Goal: Transaction & Acquisition: Purchase product/service

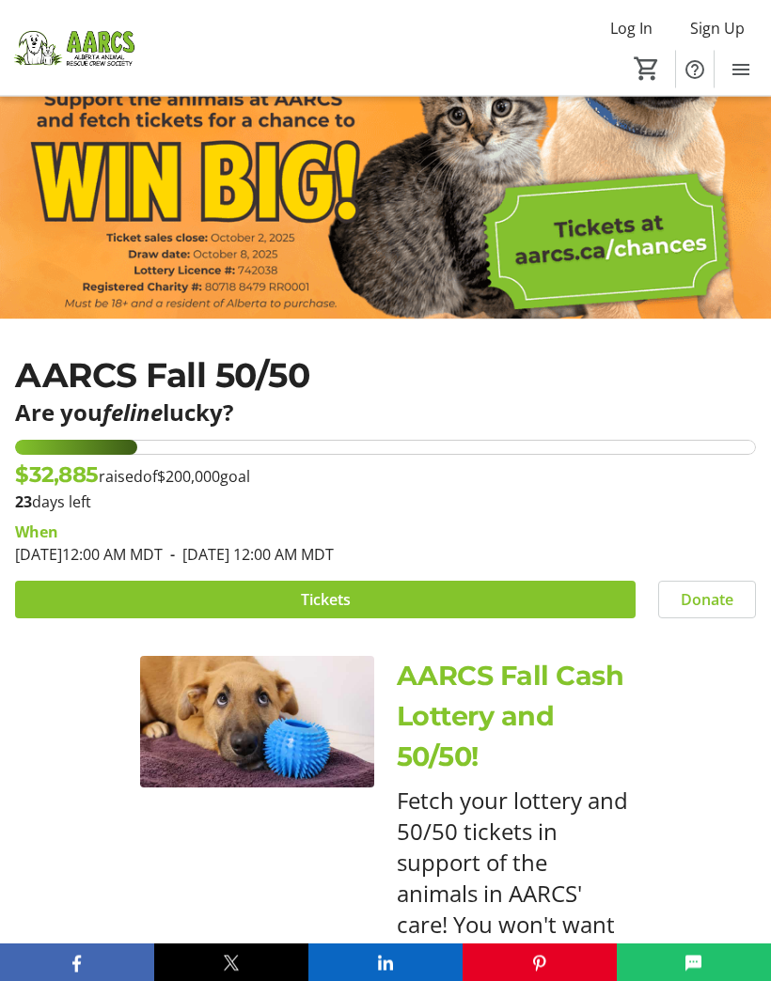
scroll to position [387, 0]
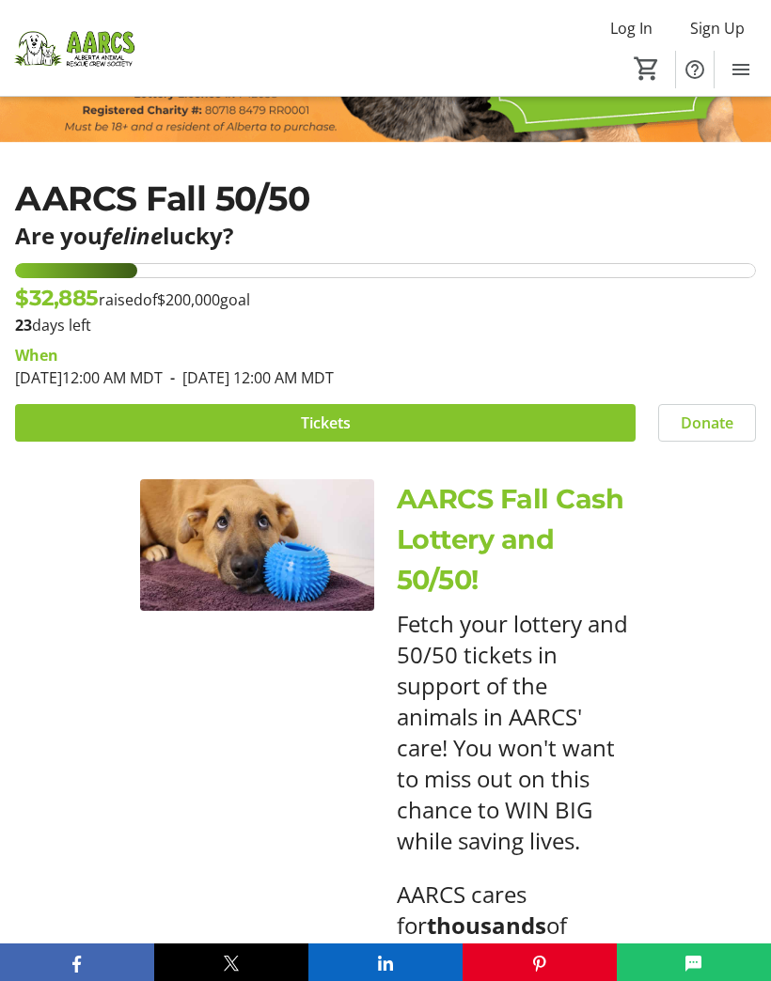
click at [679, 731] on div "AARCS Fall Cash Lottery and 50/50! Fetch your lottery and 50/50 tickets in supp…" at bounding box center [385, 958] width 771 height 1003
click at [291, 430] on span at bounding box center [325, 422] width 620 height 45
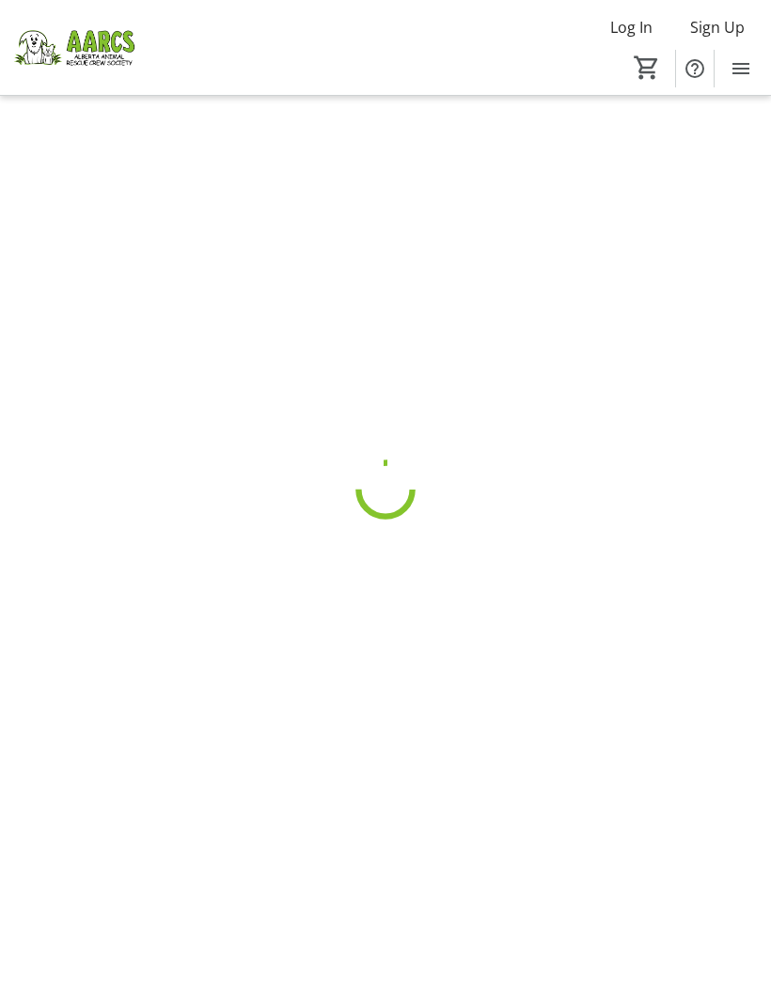
scroll to position [1, 0]
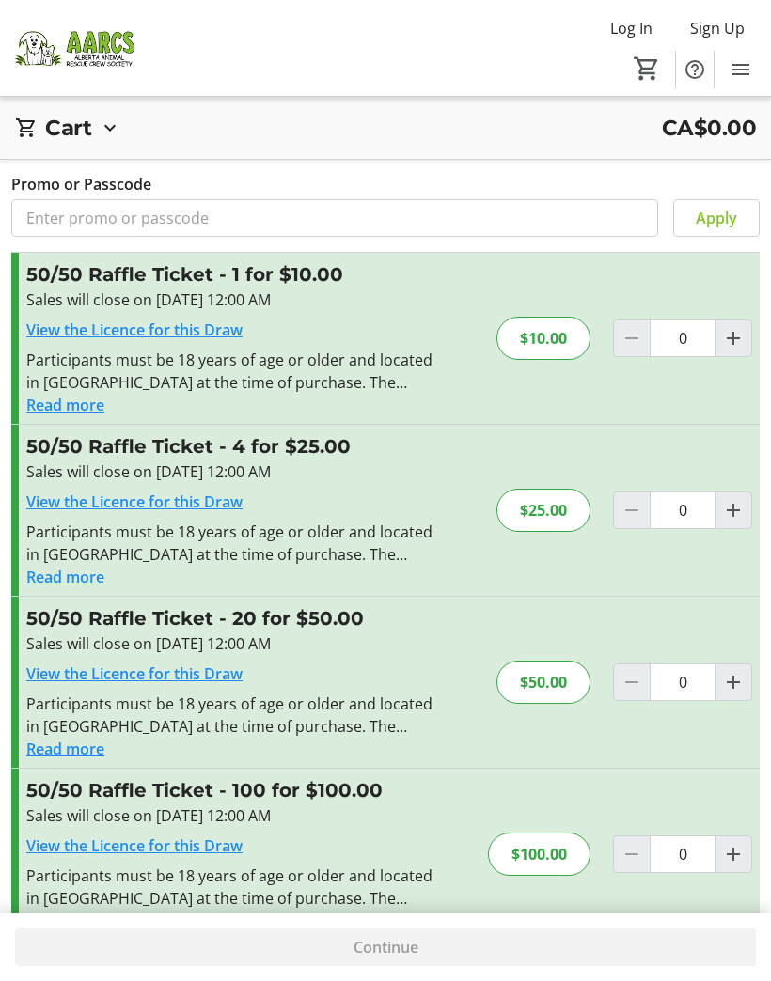
click at [747, 680] on span "Increment by one" at bounding box center [733, 683] width 36 height 36
type input "1"
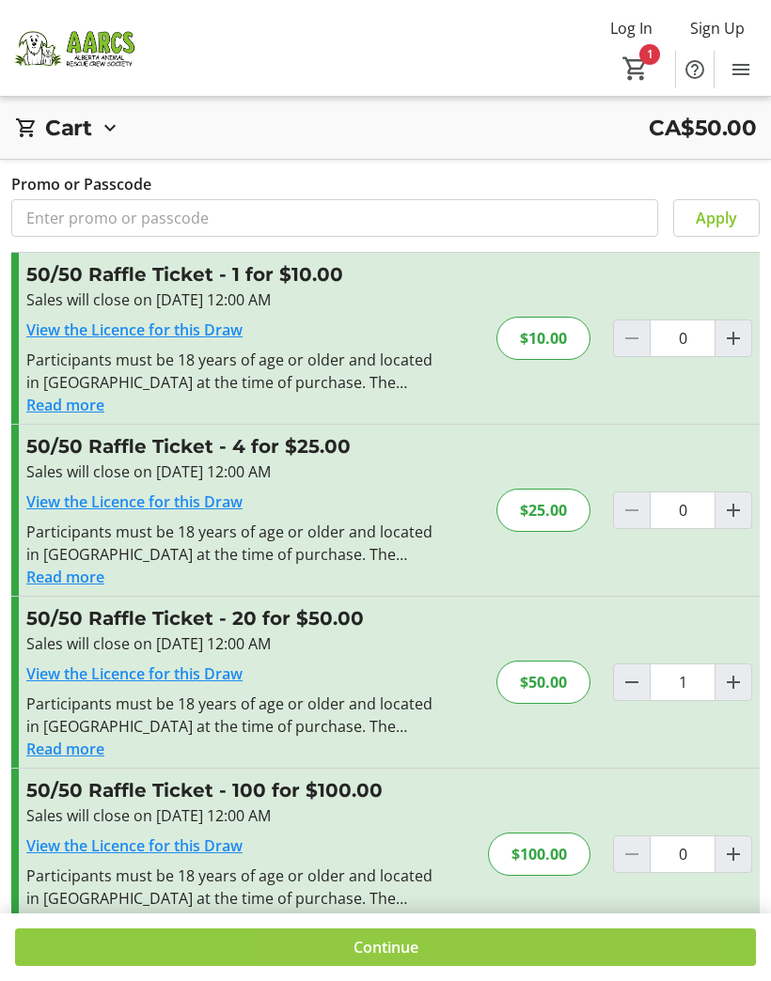
click at [415, 959] on span "Continue" at bounding box center [385, 947] width 65 height 23
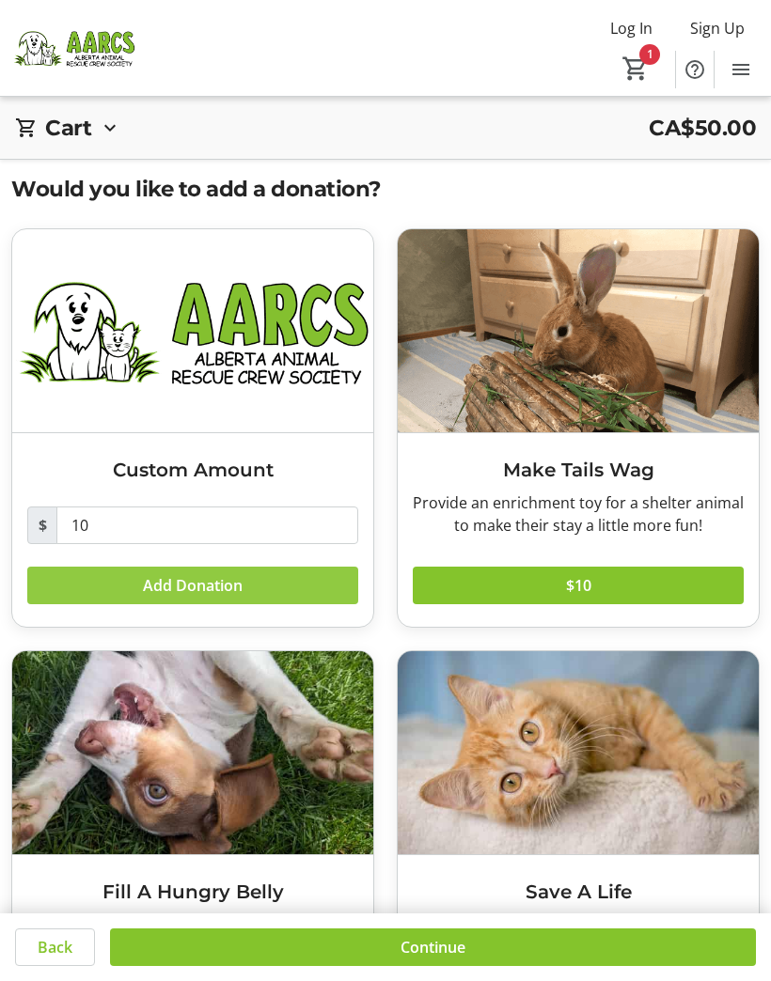
click at [143, 583] on span "Add Donation" at bounding box center [193, 585] width 100 height 23
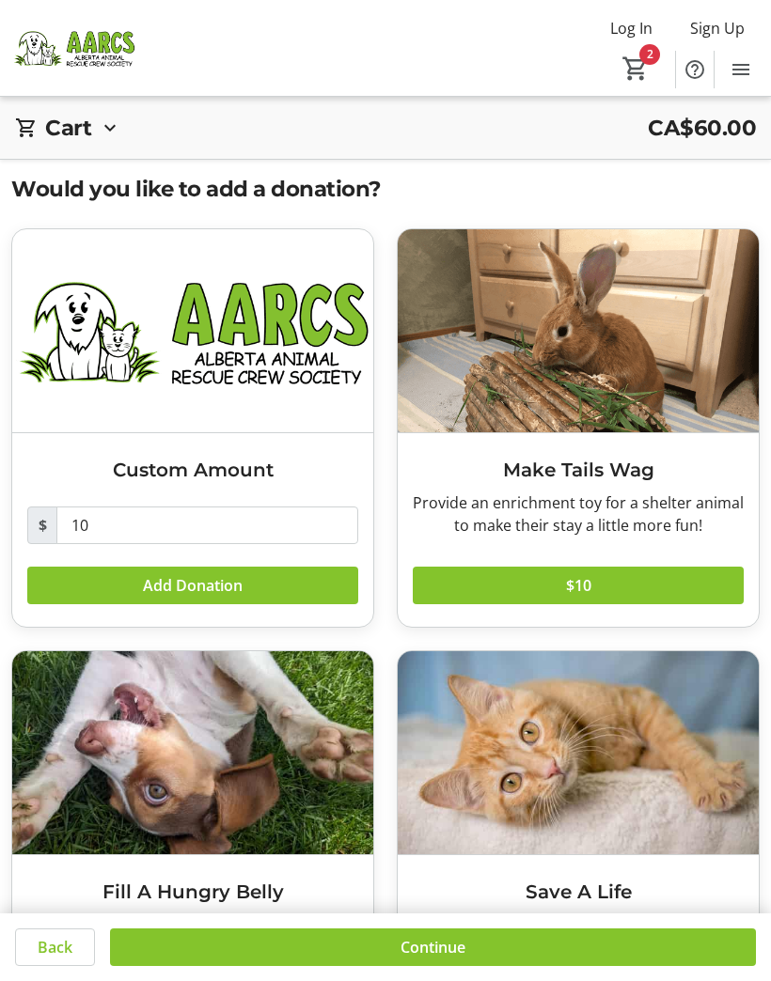
click at [375, 970] on span at bounding box center [433, 947] width 646 height 45
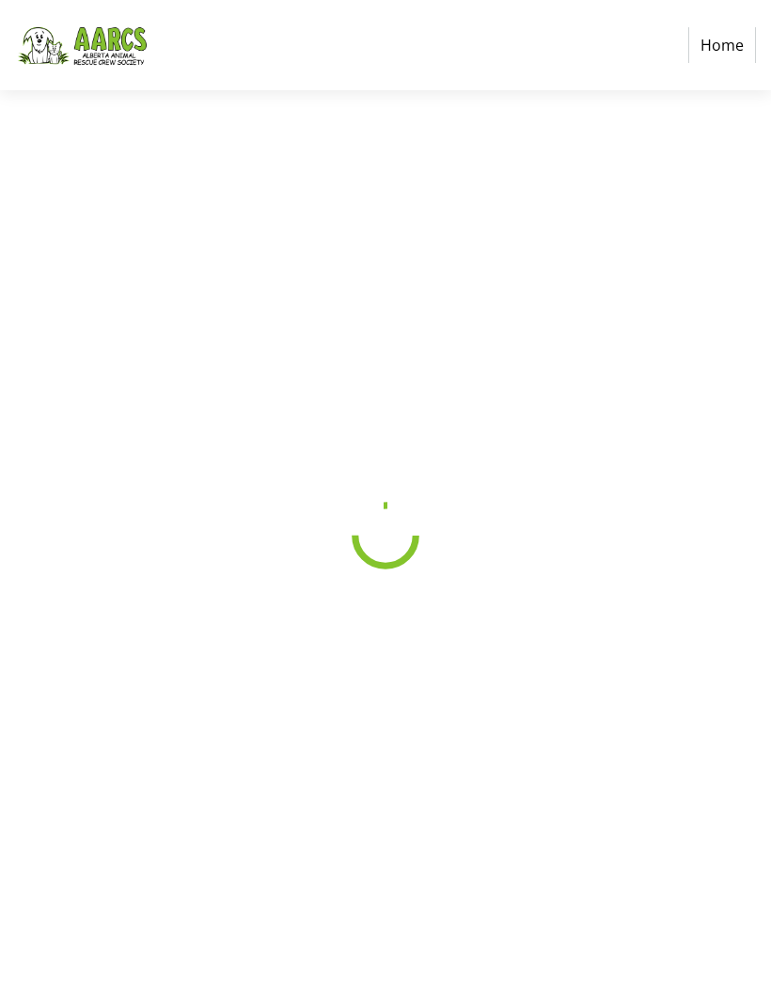
select select "CA"
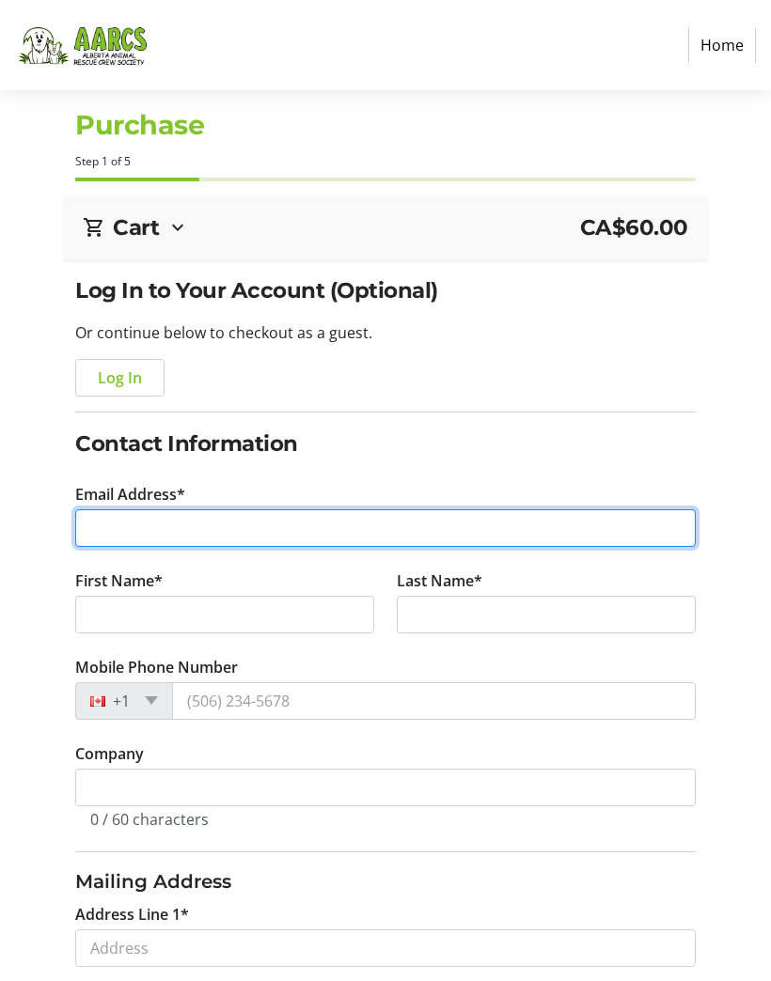
click at [100, 523] on input "Email Address*" at bounding box center [384, 528] width 619 height 38
type input "a"
type input "[DOMAIN_NAME][EMAIL_ADDRESS][PERSON_NAME][DOMAIN_NAME]"
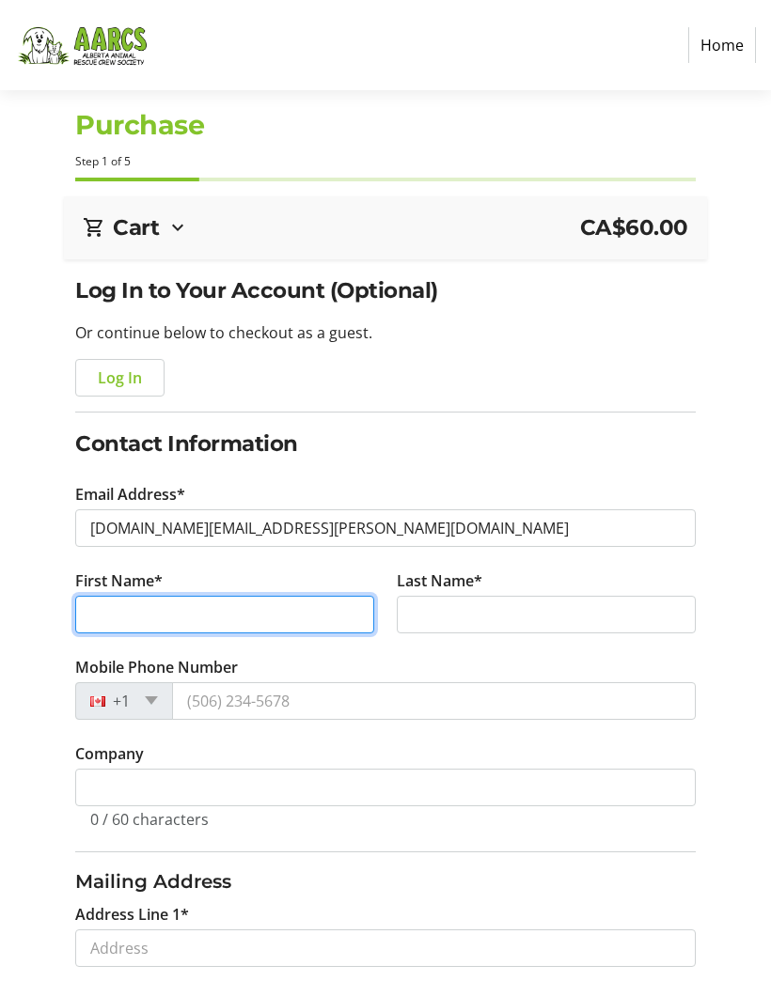
click at [106, 620] on input "First Name*" at bounding box center [224, 615] width 299 height 38
type input "April"
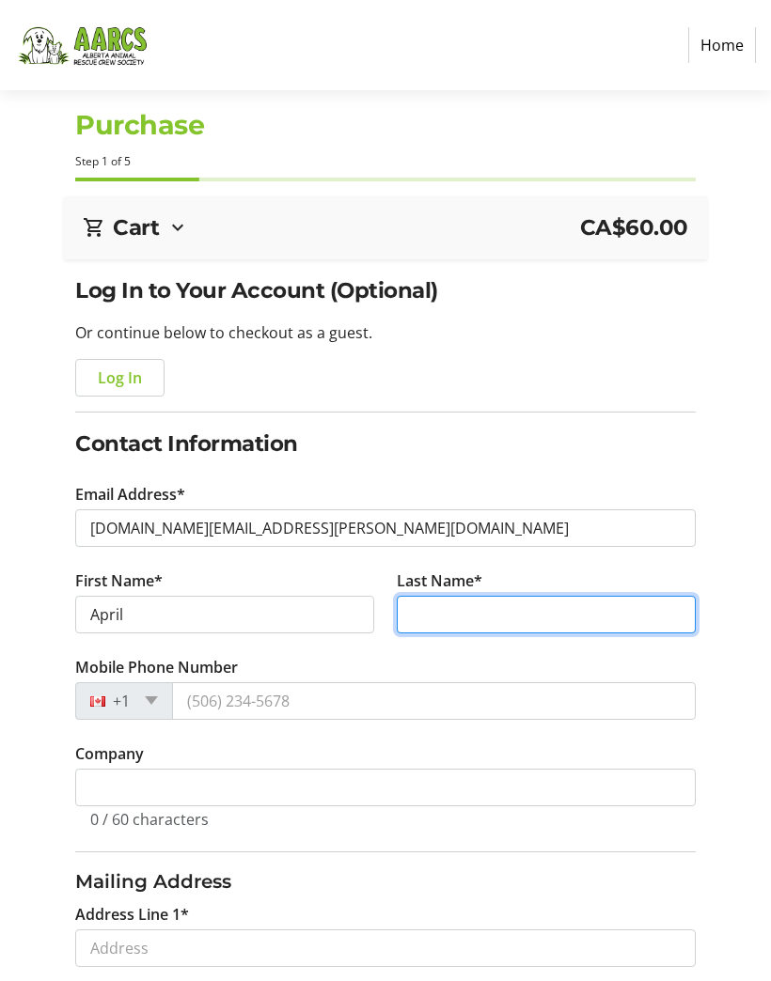
click at [572, 614] on input "Last Name*" at bounding box center [546, 615] width 299 height 38
type input "Oikawa"
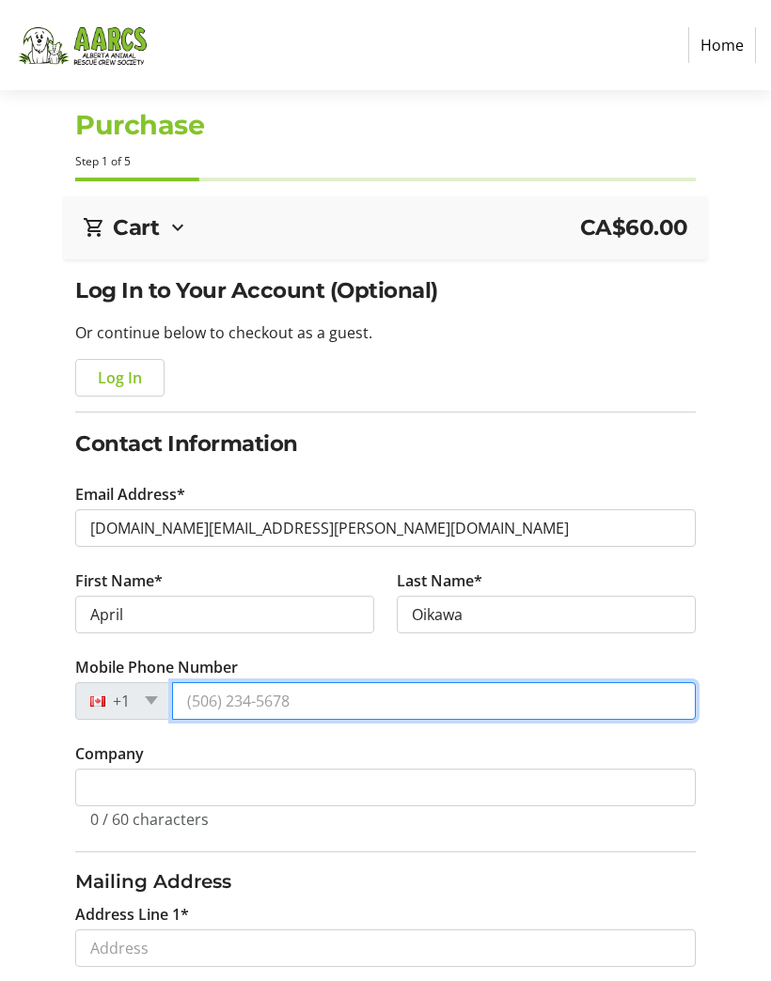
click at [200, 704] on input "Mobile Phone Number" at bounding box center [433, 701] width 523 height 38
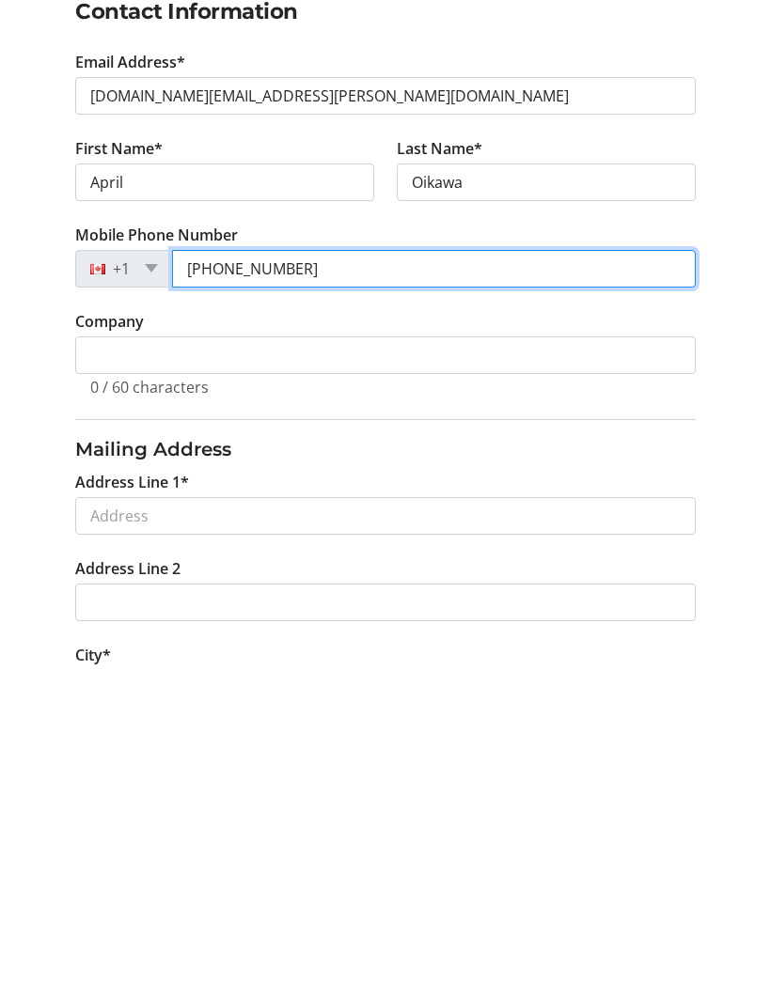
scroll to position [137, 0]
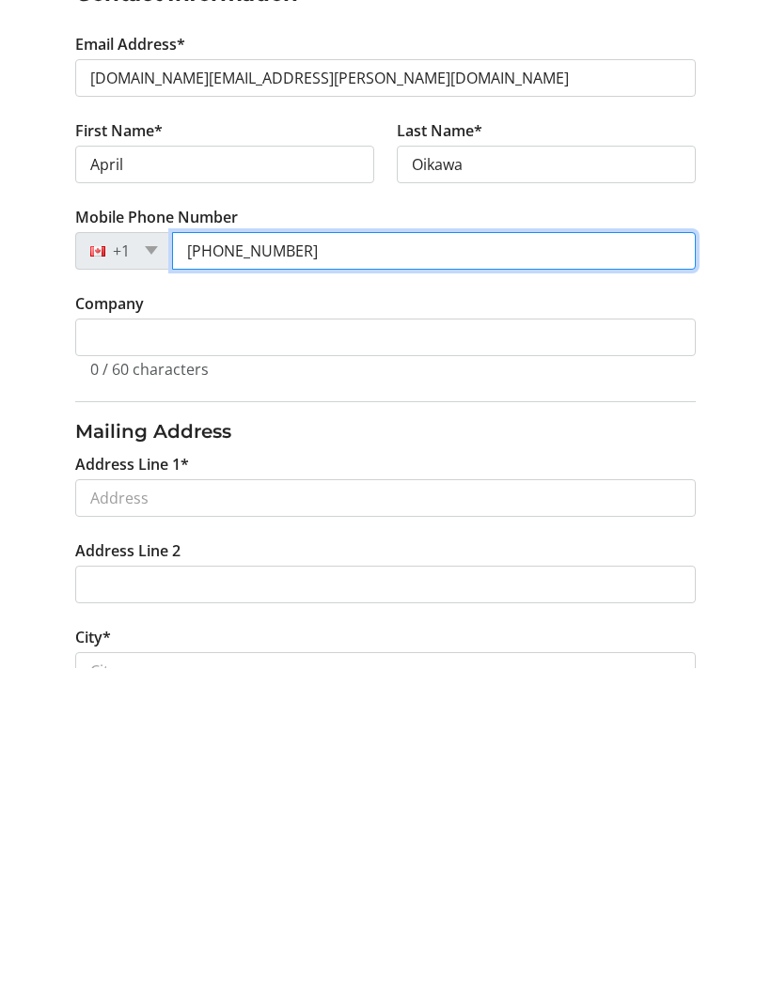
type input "[PHONE_NUMBER]"
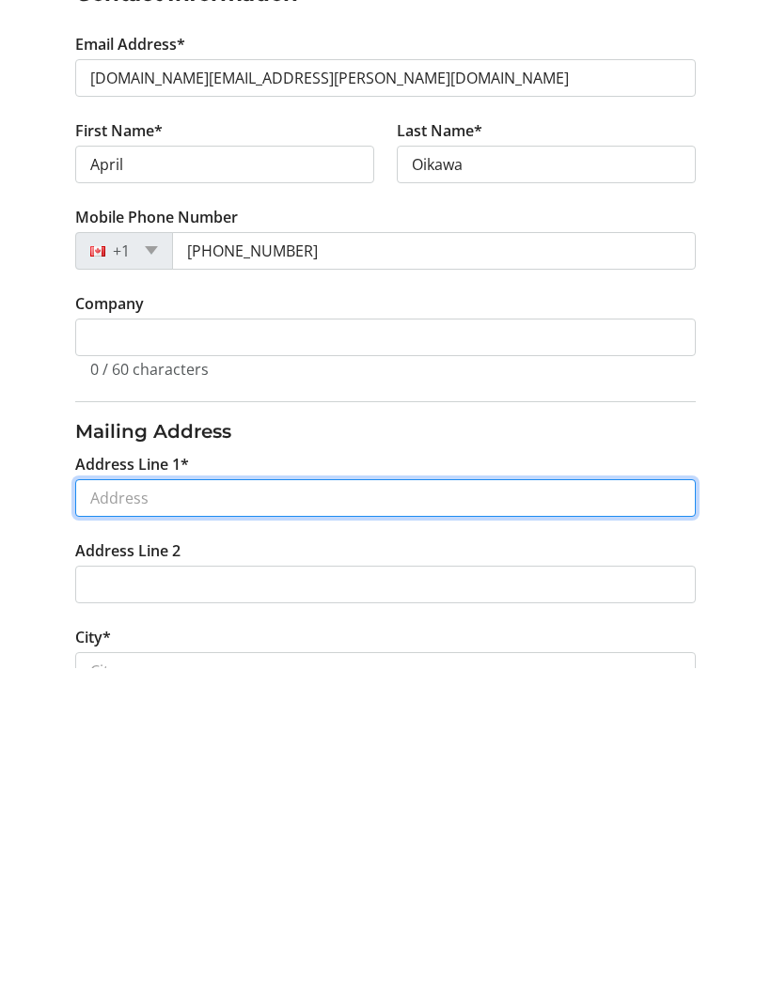
click at [104, 792] on input "Address Line 1*" at bounding box center [384, 811] width 619 height 38
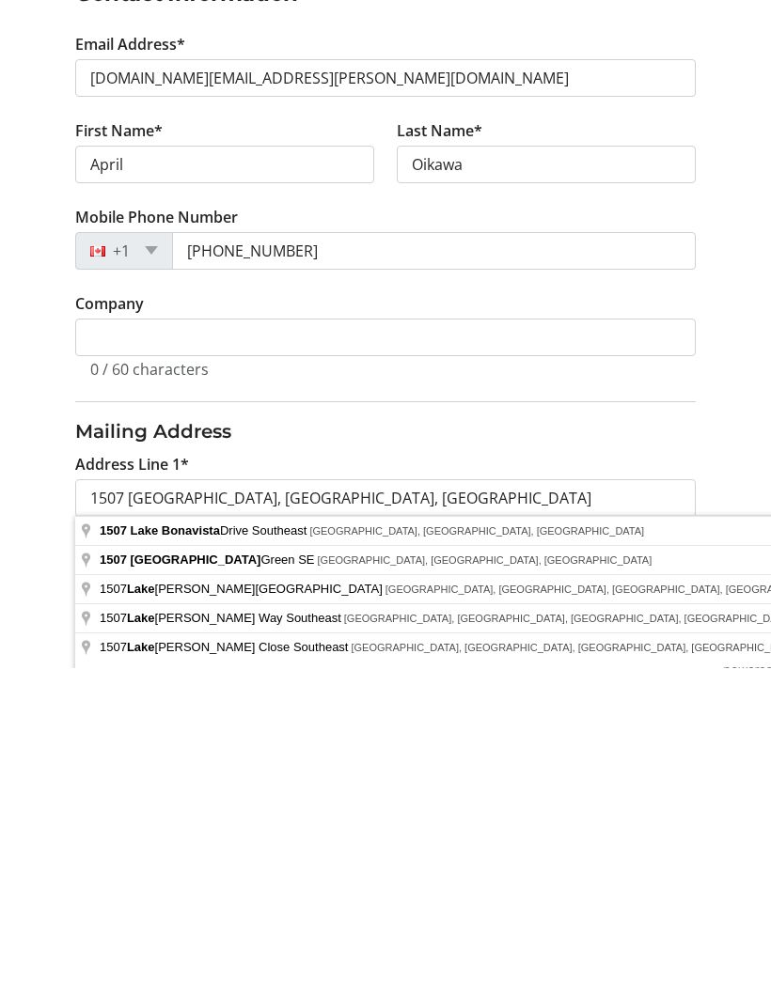
scroll to position [451, 0]
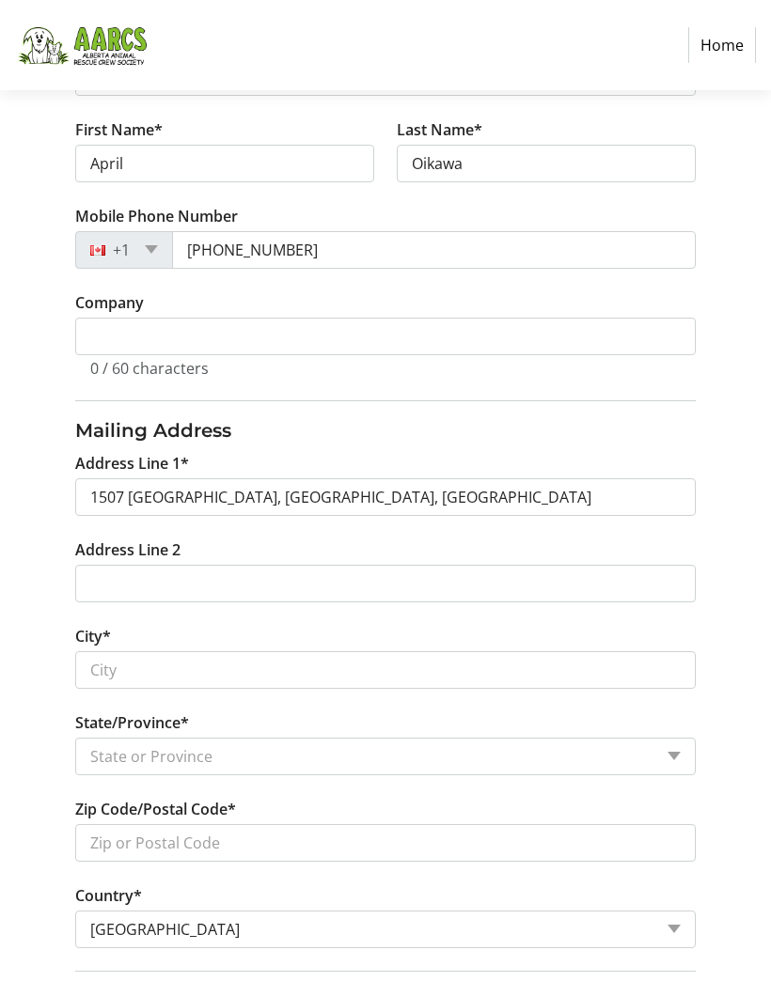
type input "1507 [GEOGRAPHIC_DATA]"
type input "[GEOGRAPHIC_DATA]"
select select "AB"
type input "T2J 2X8"
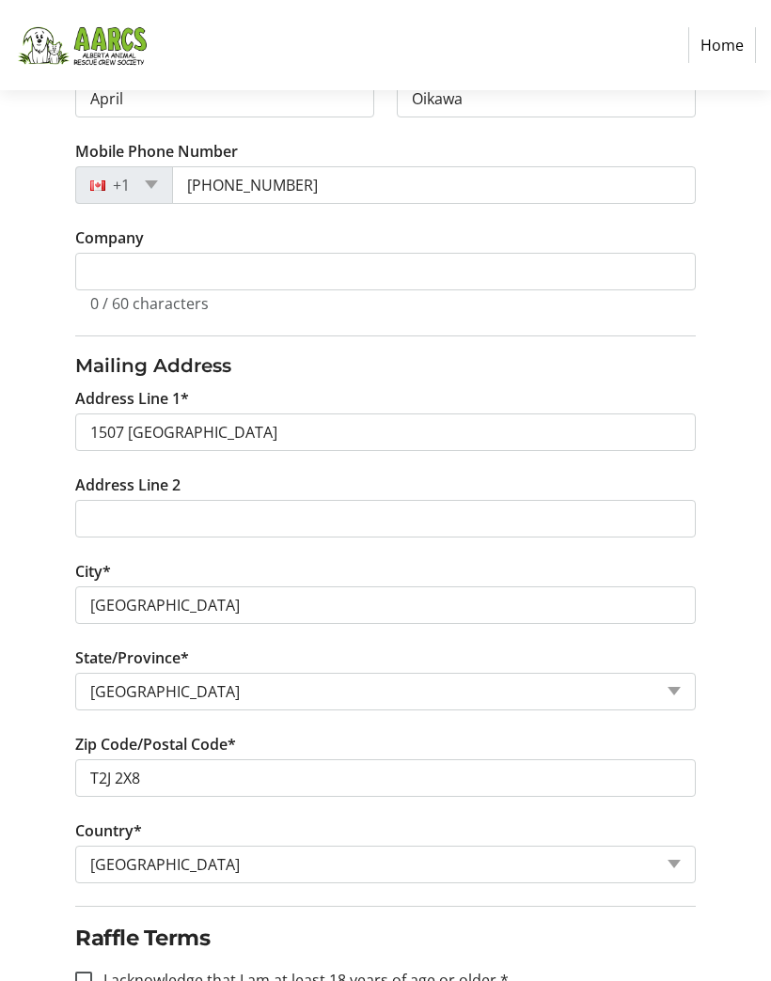
scroll to position [569, 0]
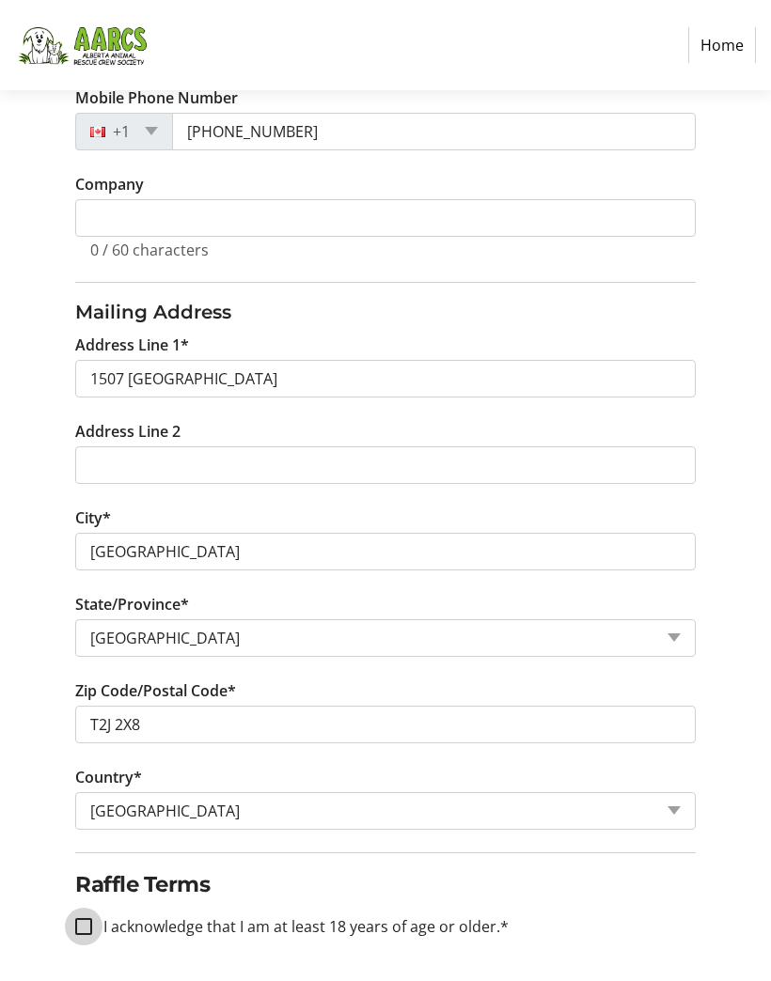
click at [78, 930] on input "I acknowledge that I am at least 18 years of age or older.*" at bounding box center [83, 927] width 17 height 17
checkbox input "true"
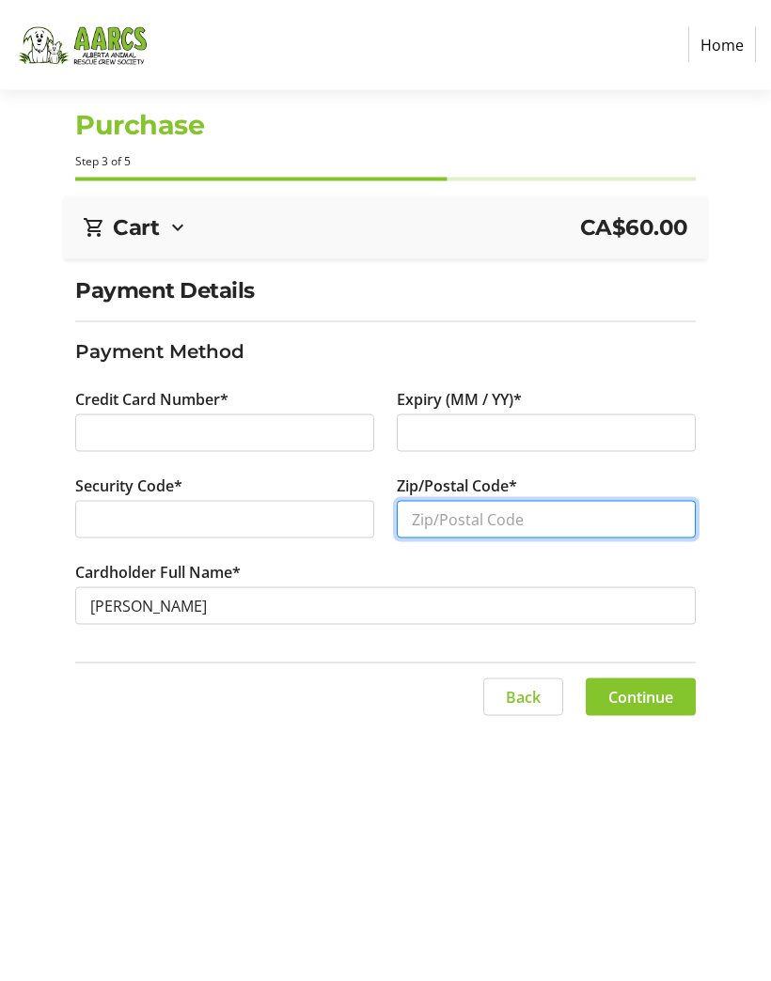
click at [521, 519] on input "Zip/Postal Code*" at bounding box center [546, 520] width 299 height 38
type input "T2J2X8"
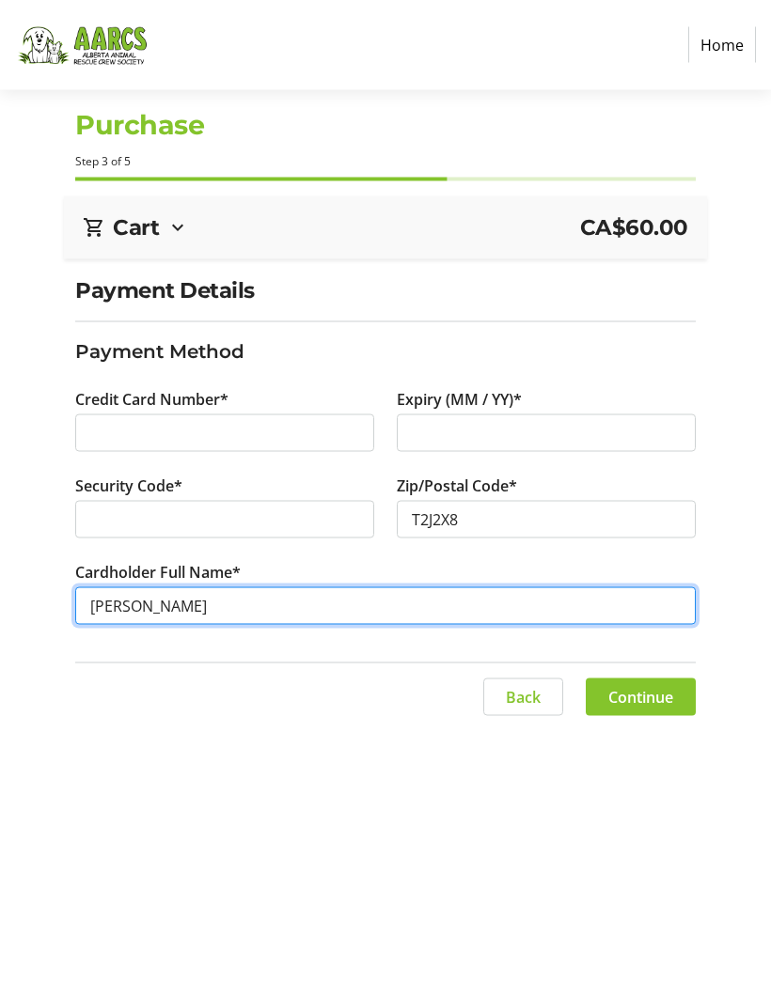
click at [216, 609] on input "[PERSON_NAME]" at bounding box center [384, 606] width 619 height 38
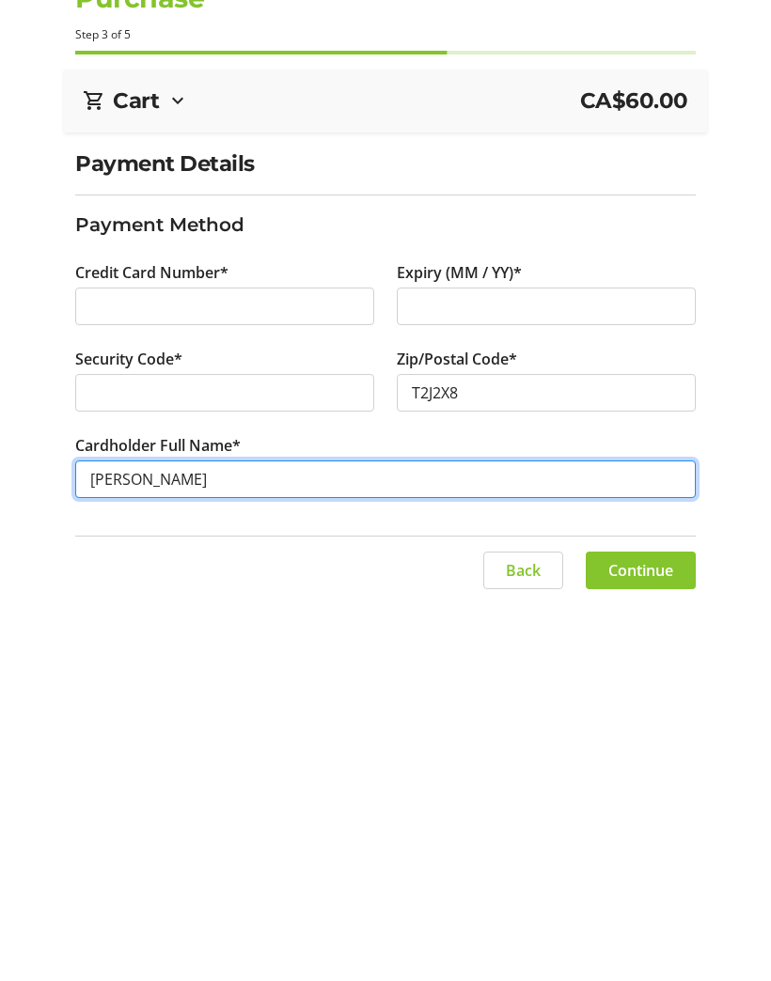
type input "[PERSON_NAME]"
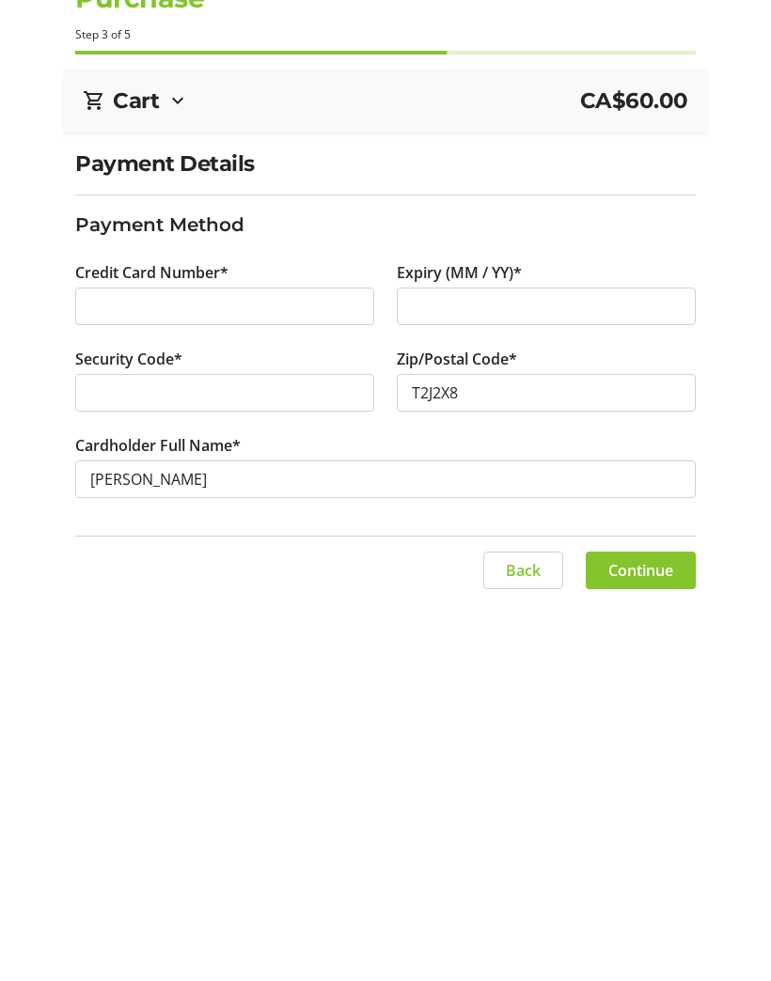
click at [650, 686] on span "Continue" at bounding box center [640, 697] width 65 height 23
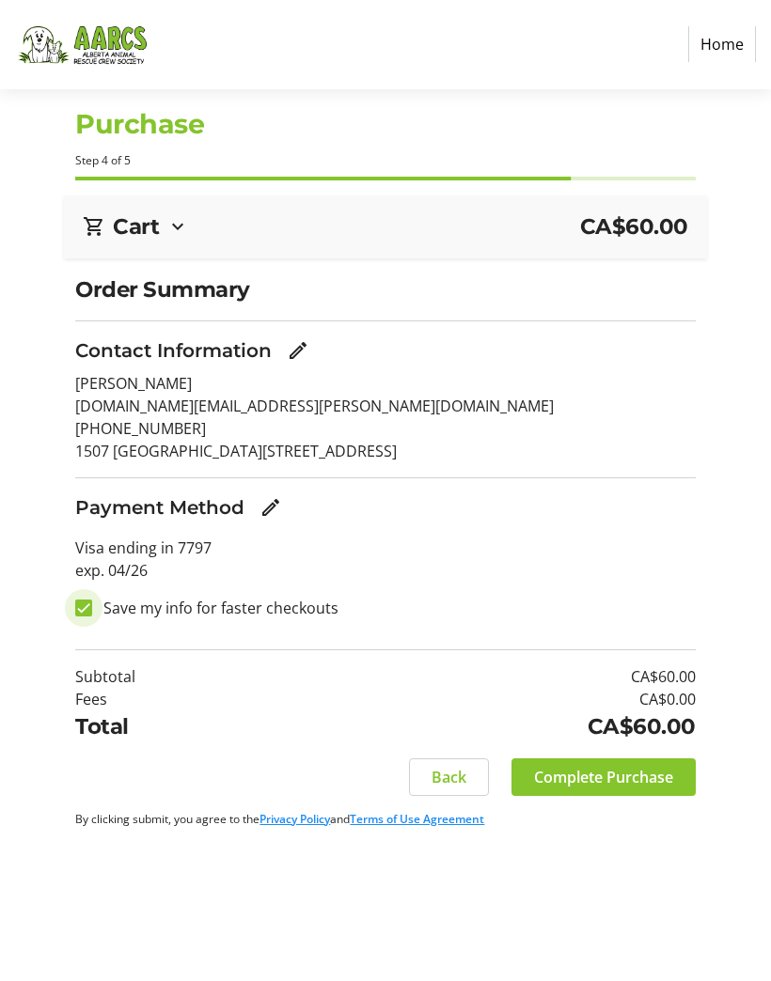
click at [79, 614] on input "Save my info for faster checkouts" at bounding box center [83, 609] width 17 height 17
checkbox input "false"
click at [638, 773] on span "Complete Purchase" at bounding box center [603, 778] width 139 height 23
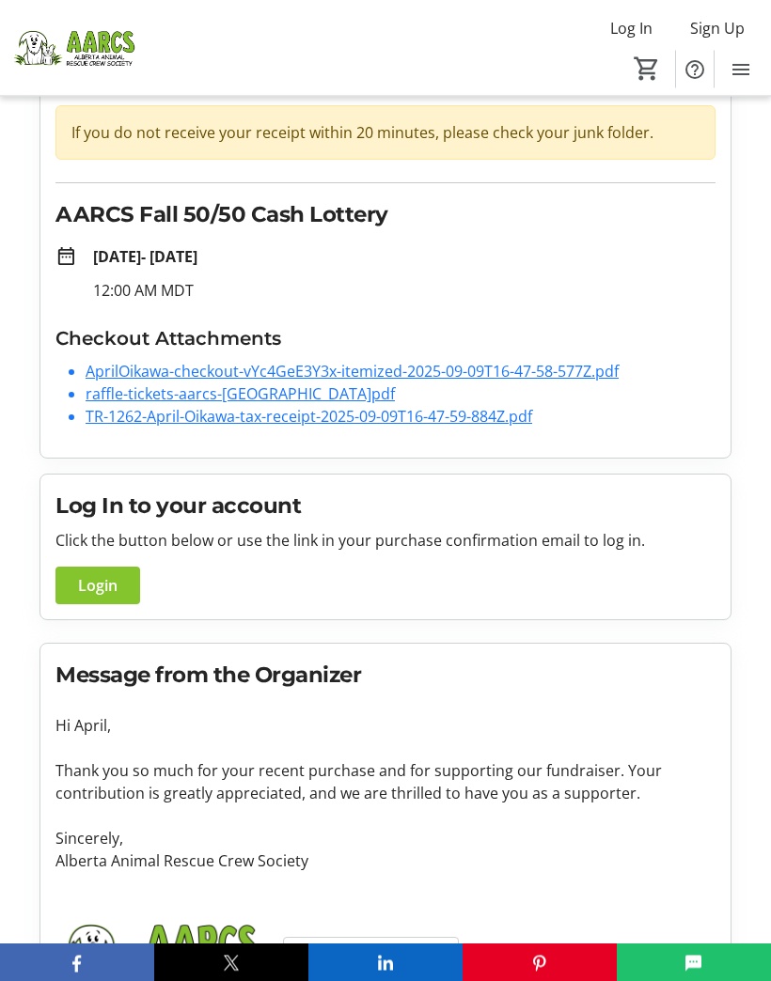
scroll to position [127, 0]
click at [541, 379] on link "AprilOikawa-checkout-vYc4GeE3Y3x-itemized-2025-09-09T16-47-58-577Z.pdf" at bounding box center [352, 371] width 533 height 21
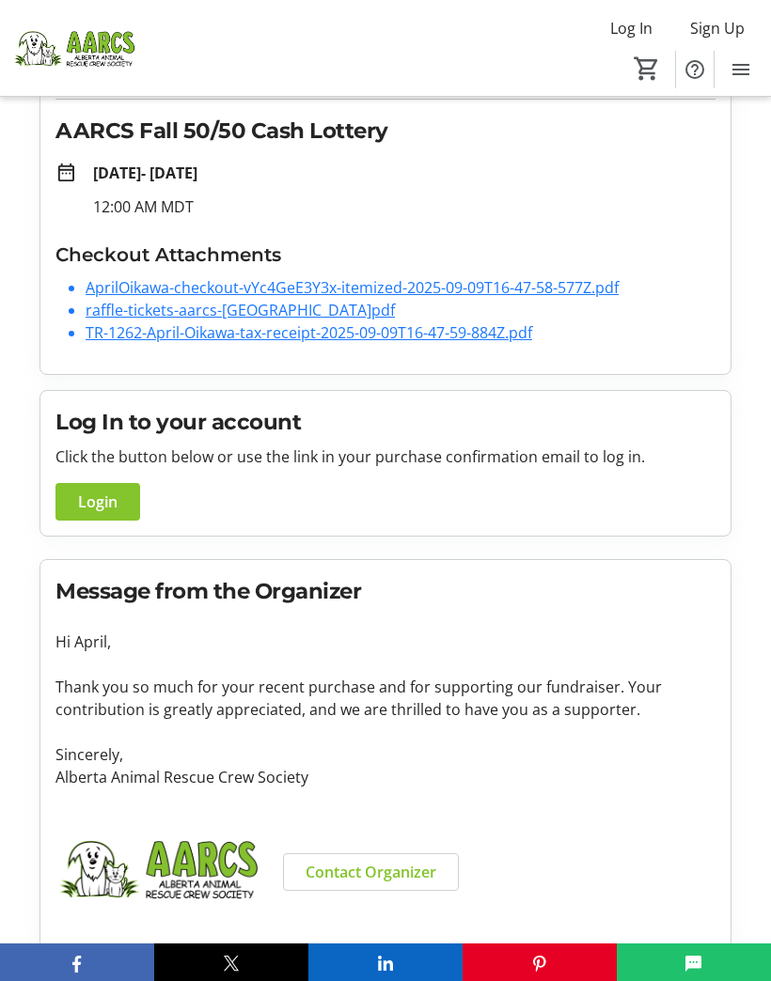
scroll to position [211, 0]
click at [305, 314] on link "raffle-tickets-aarcs-[GEOGRAPHIC_DATA]pdf" at bounding box center [240, 309] width 309 height 21
click at [446, 340] on link "TR-1262-April-Oikawa-tax-receipt-2025-09-09T16-47-59-884Z.pdf" at bounding box center [309, 331] width 446 height 21
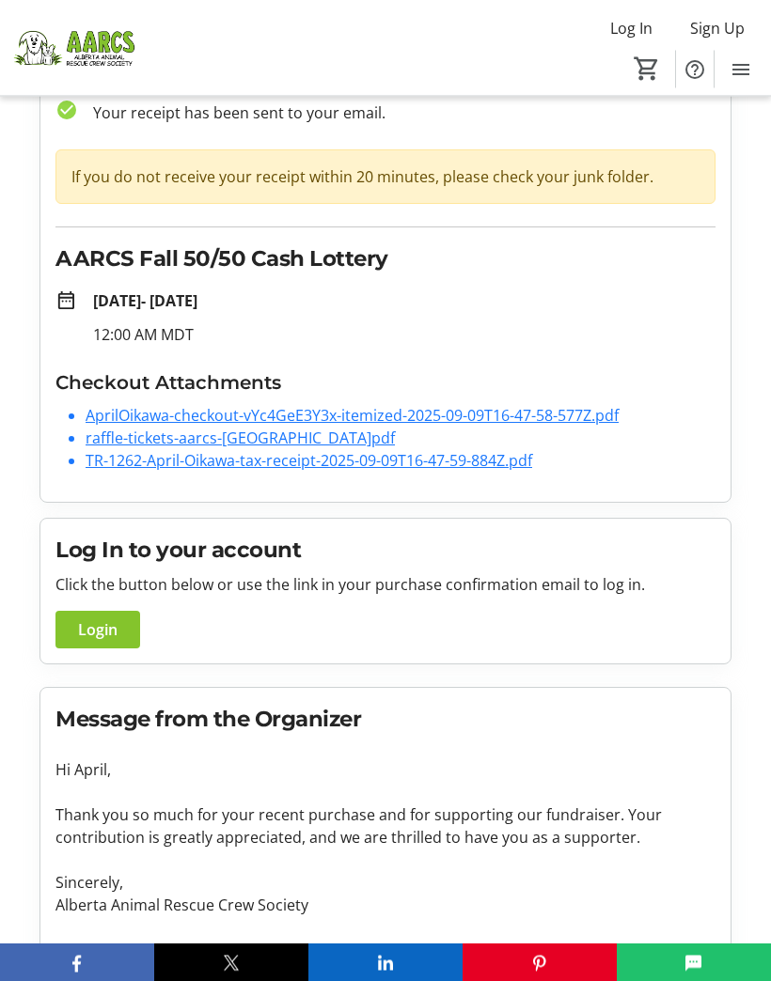
scroll to position [0, 0]
